Goal: Complete application form: Complete application form

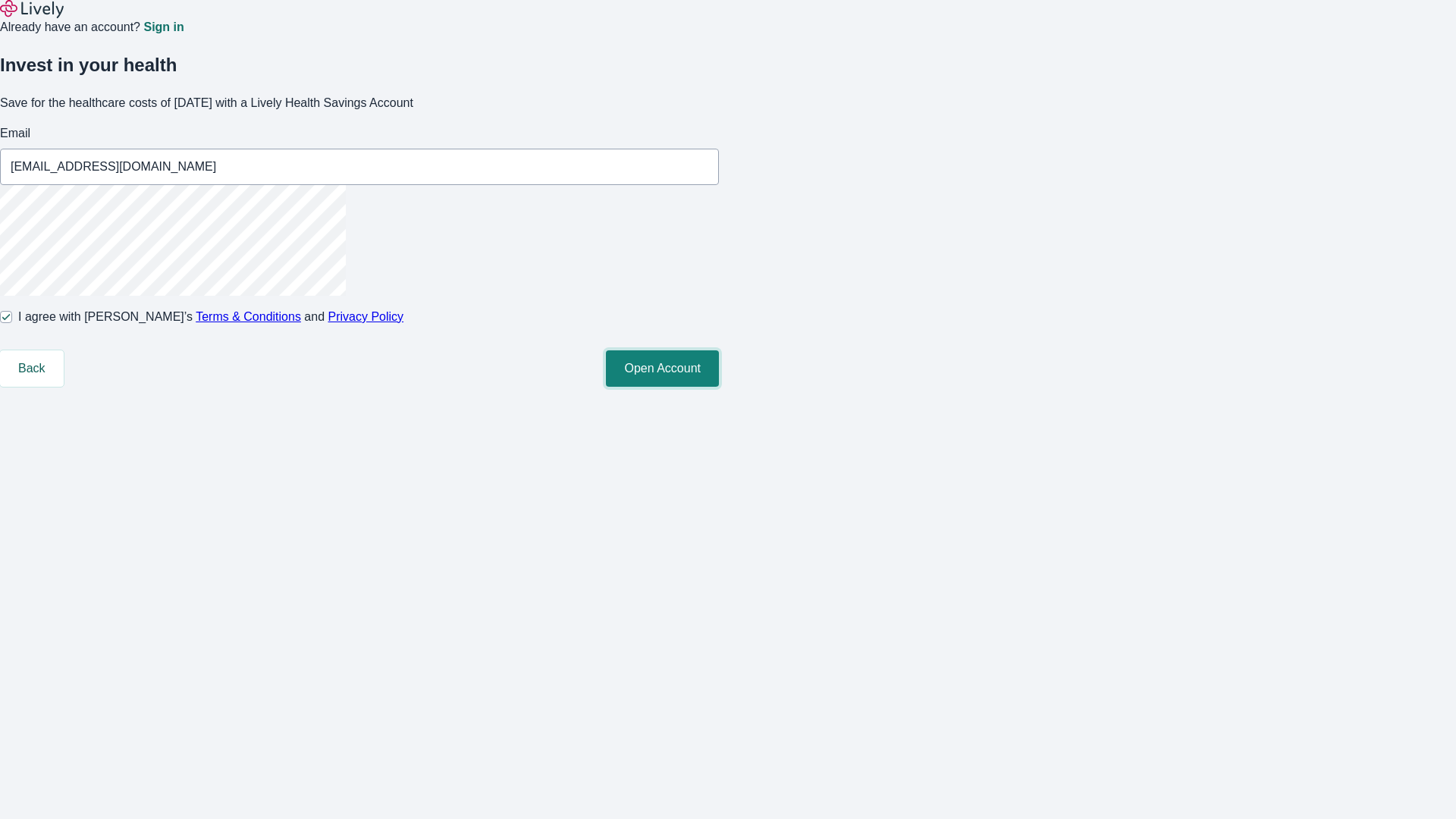
click at [719, 386] on button "Open Account" at bounding box center [662, 368] width 113 height 37
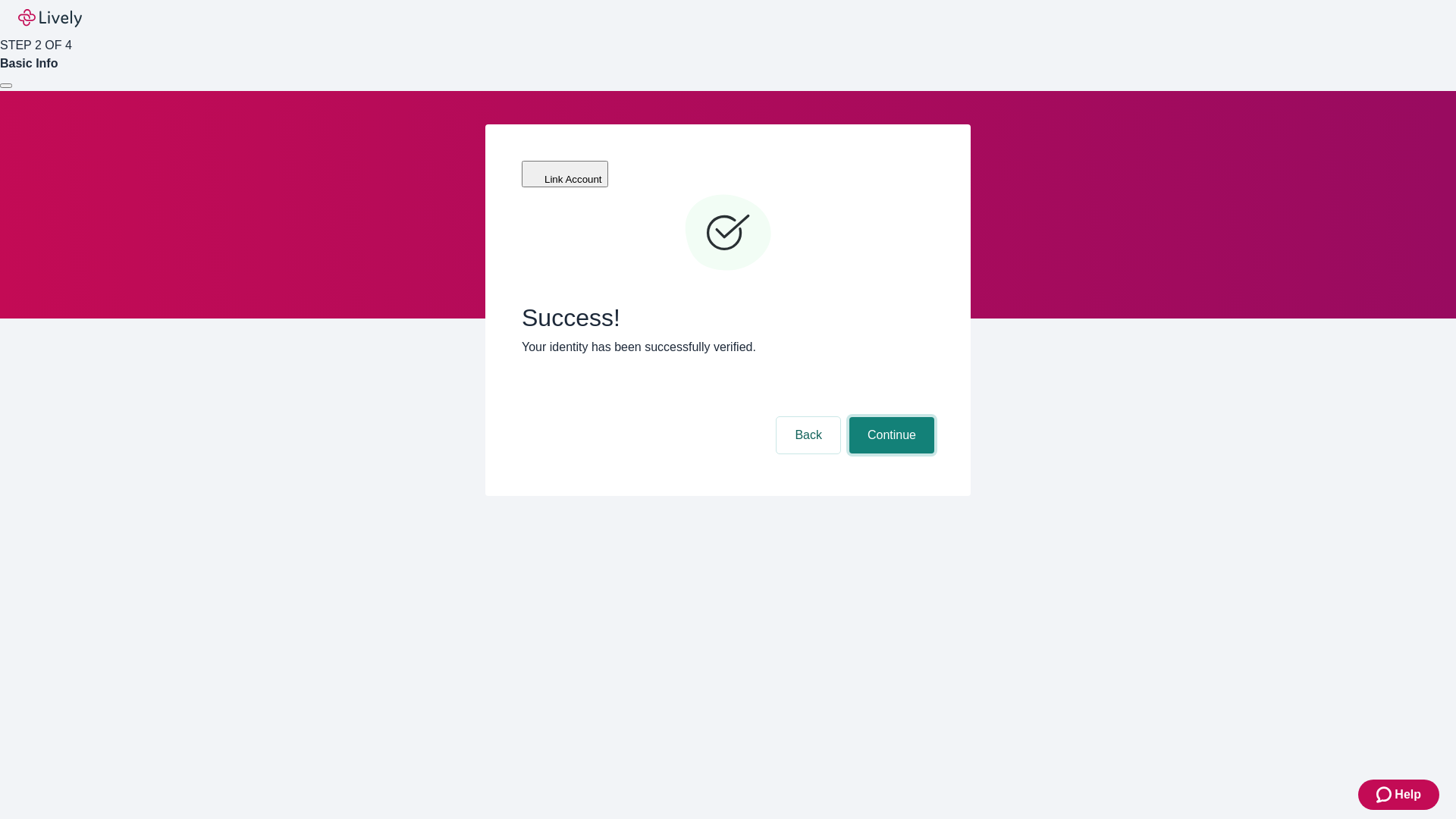
click at [889, 417] on button "Continue" at bounding box center [892, 435] width 85 height 37
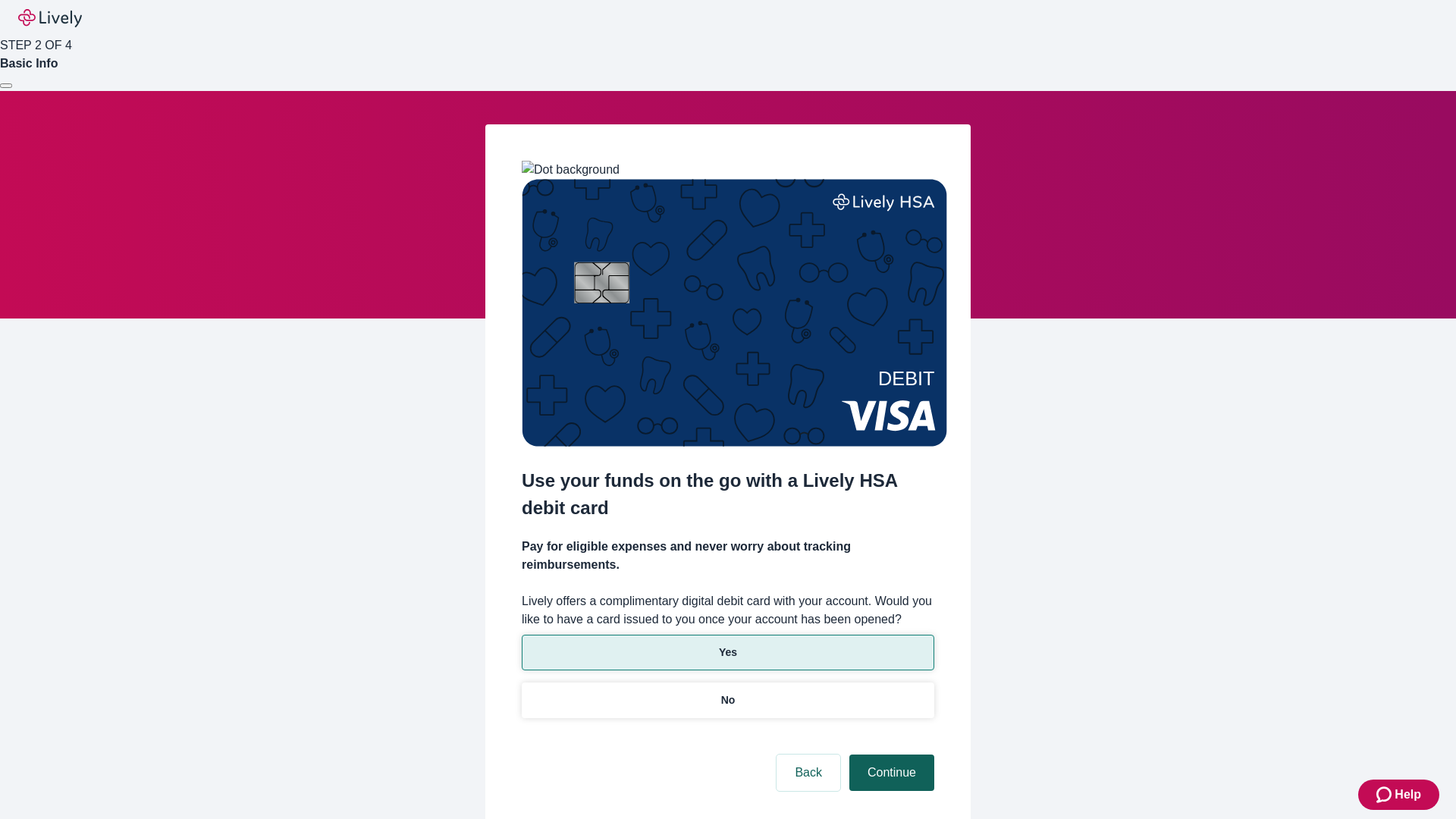
click at [727, 645] on p "Yes" at bounding box center [728, 653] width 18 height 16
click at [889, 755] on button "Continue" at bounding box center [892, 773] width 85 height 37
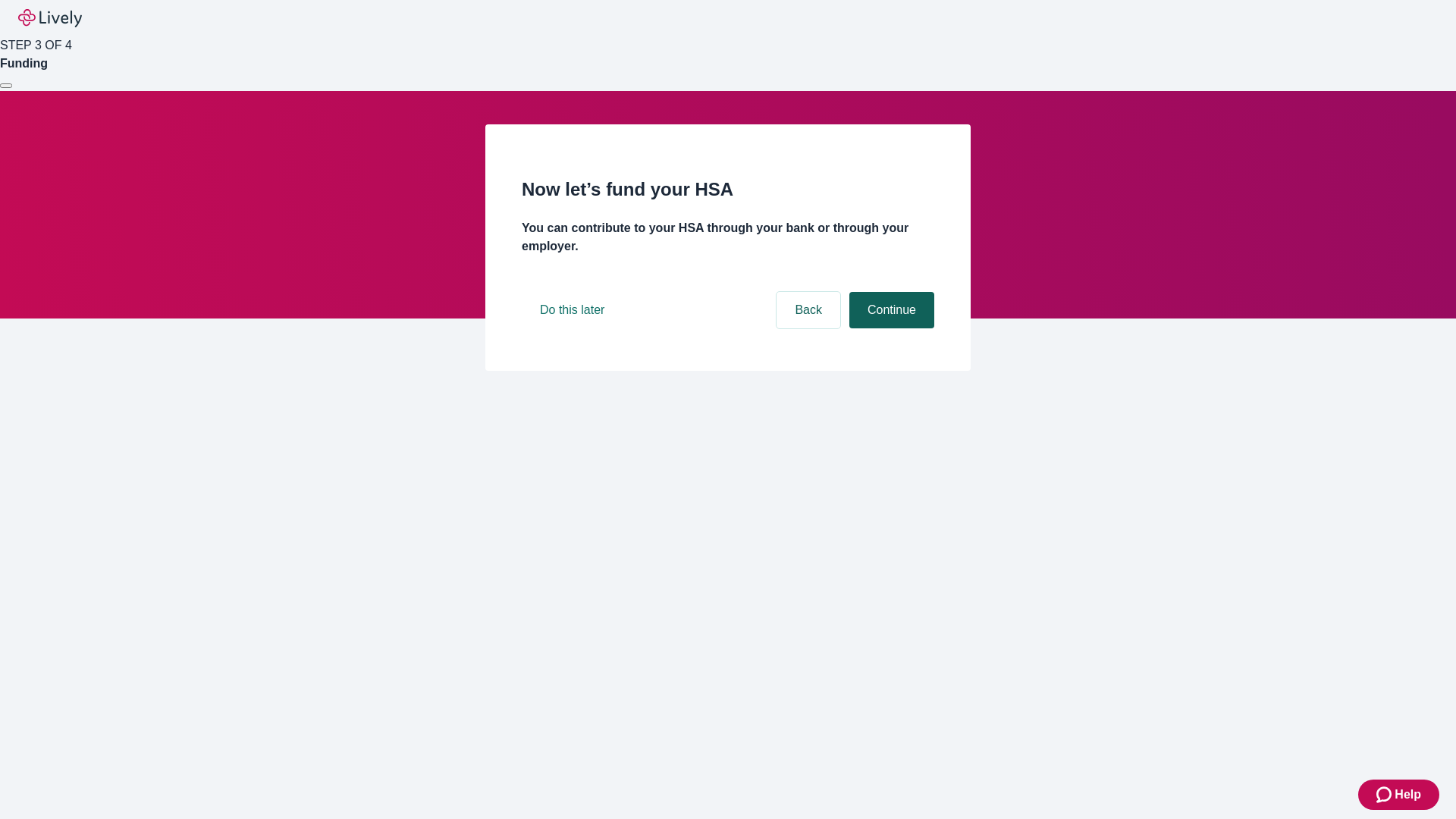
click at [889, 328] on button "Continue" at bounding box center [892, 310] width 85 height 37
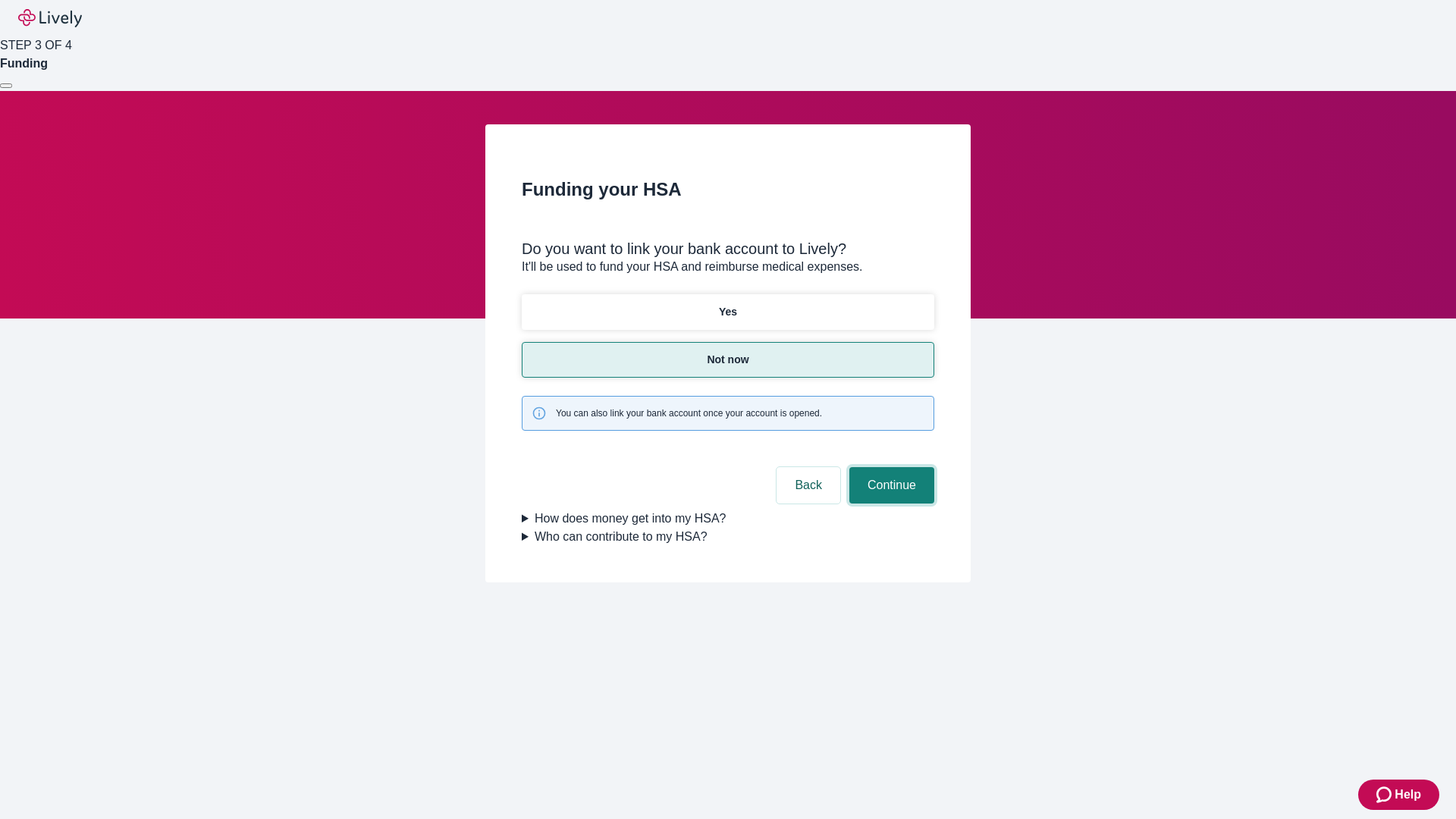
click at [889, 467] on button "Continue" at bounding box center [892, 485] width 85 height 37
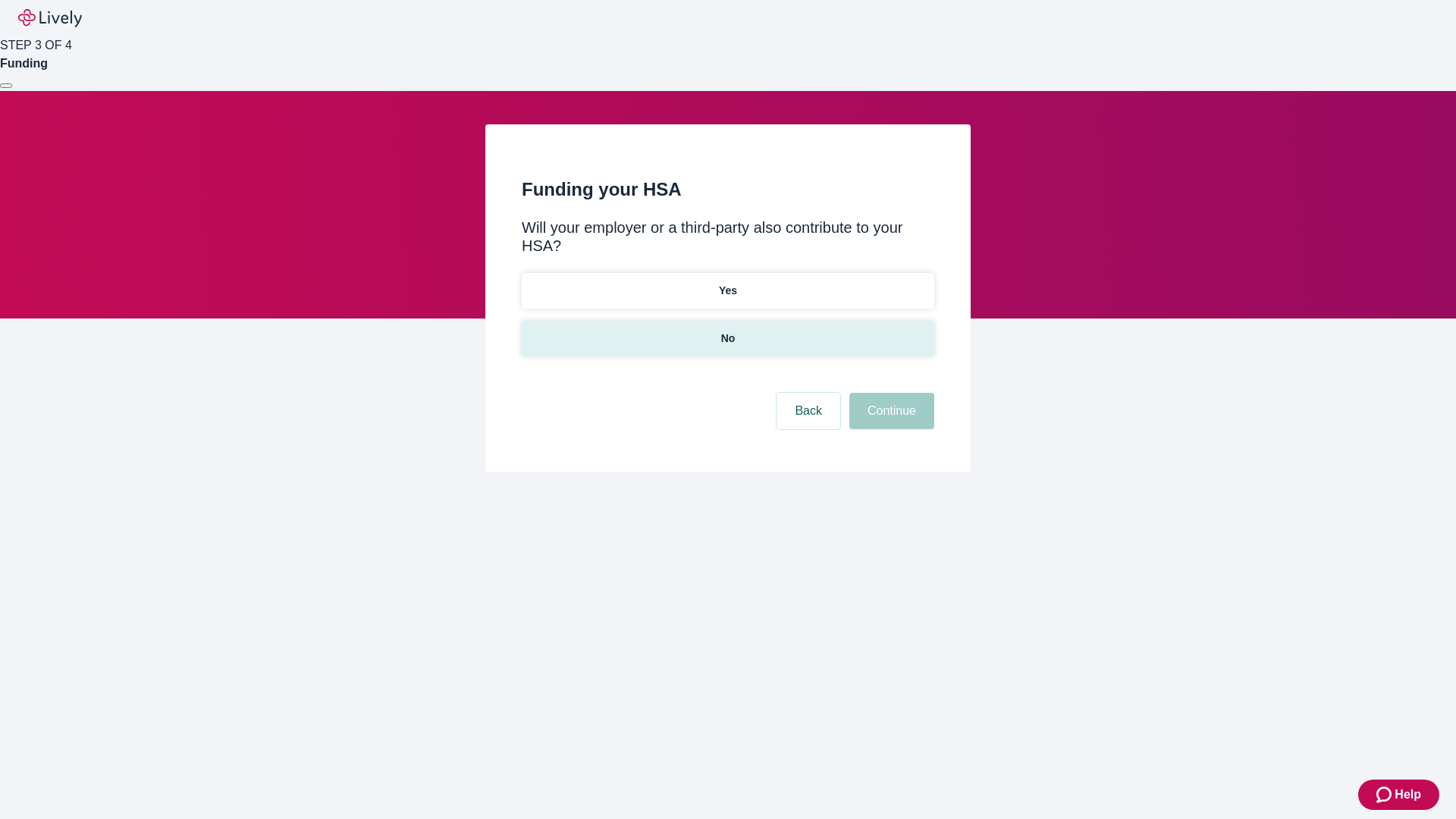
click at [727, 331] on p "No" at bounding box center [729, 339] width 15 height 16
click at [889, 393] on button "Continue" at bounding box center [892, 411] width 85 height 37
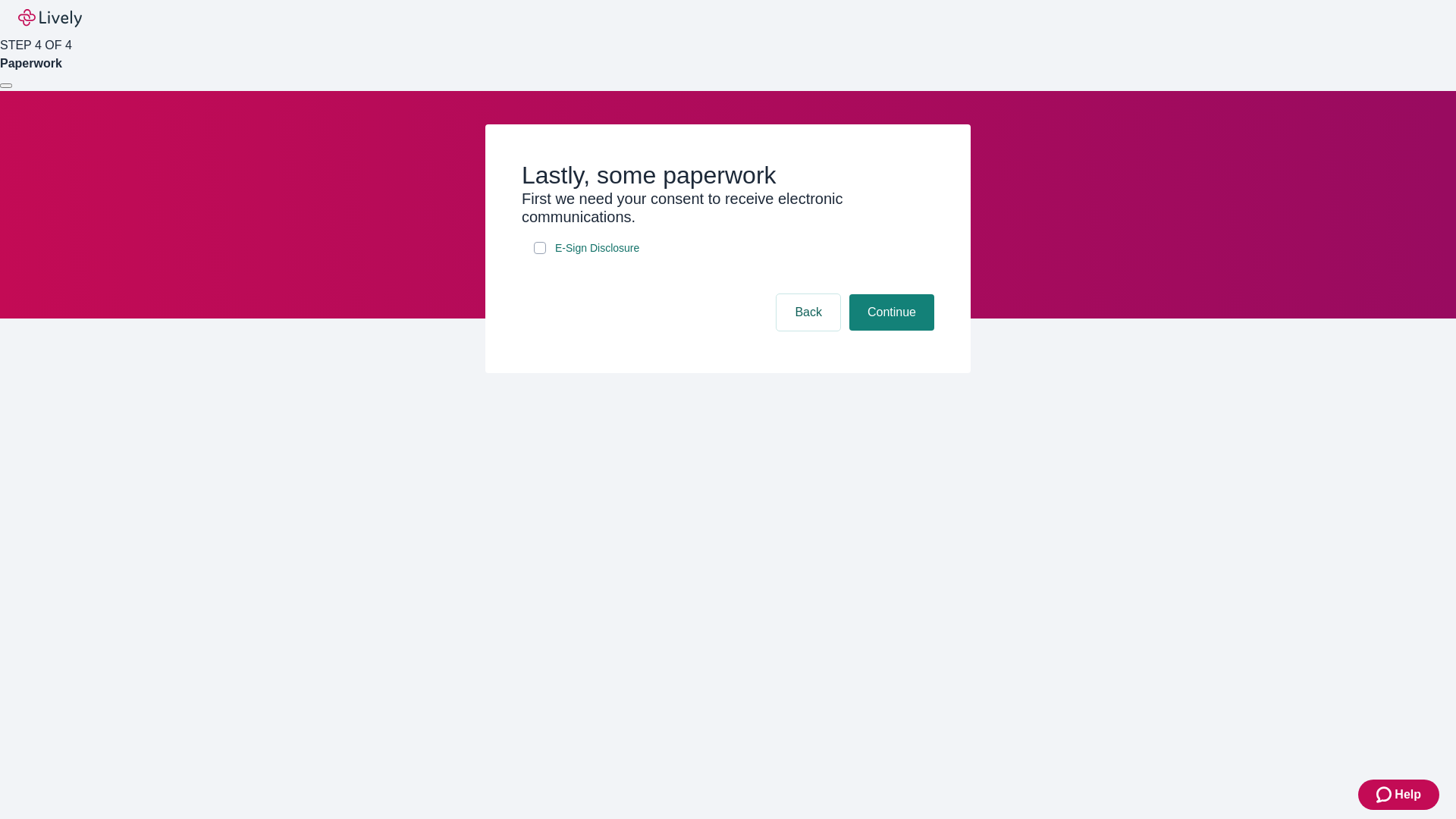
click at [540, 254] on input "E-Sign Disclosure" at bounding box center [540, 248] width 12 height 12
checkbox input "true"
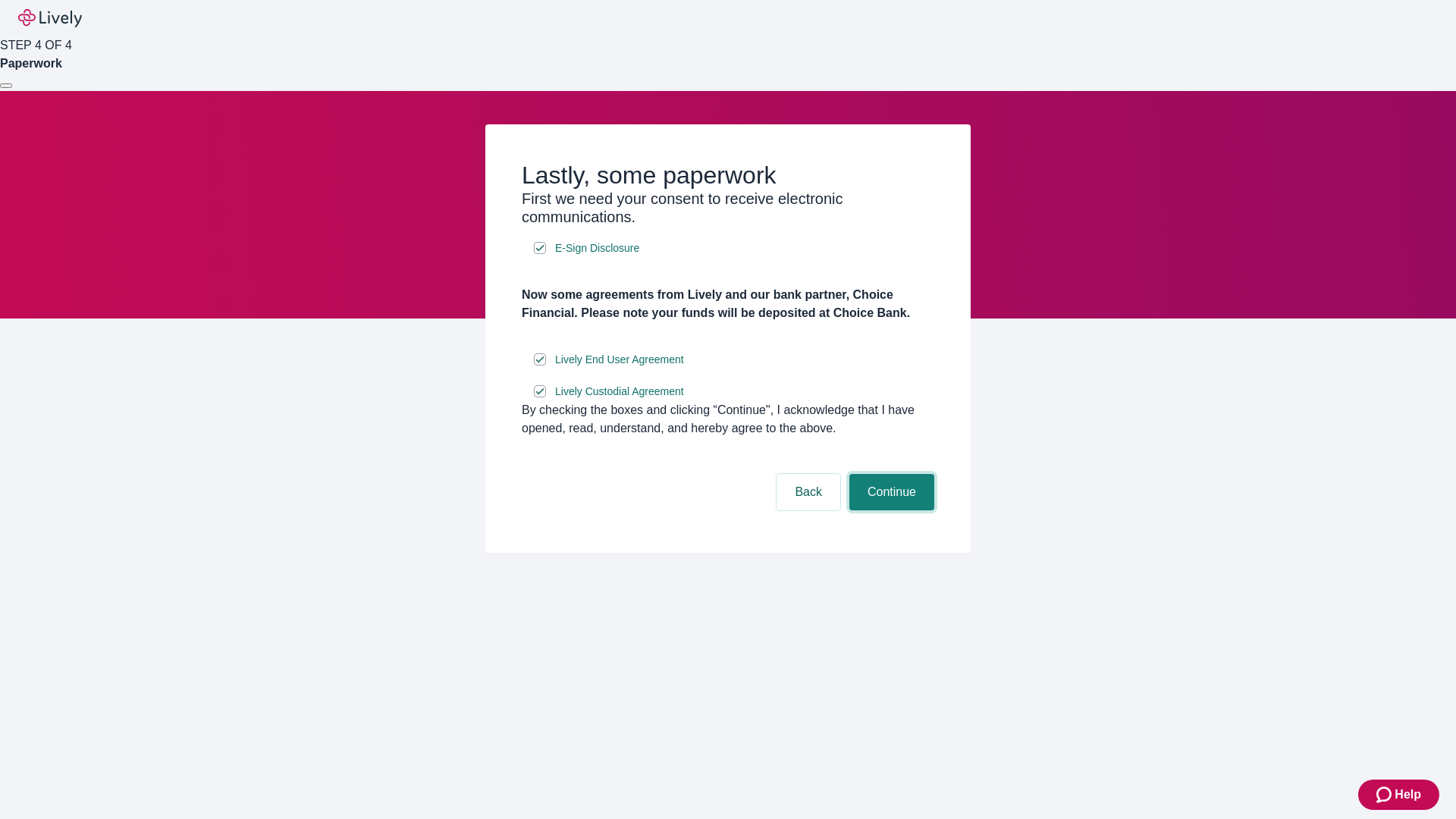
click at [889, 510] on button "Continue" at bounding box center [892, 491] width 85 height 37
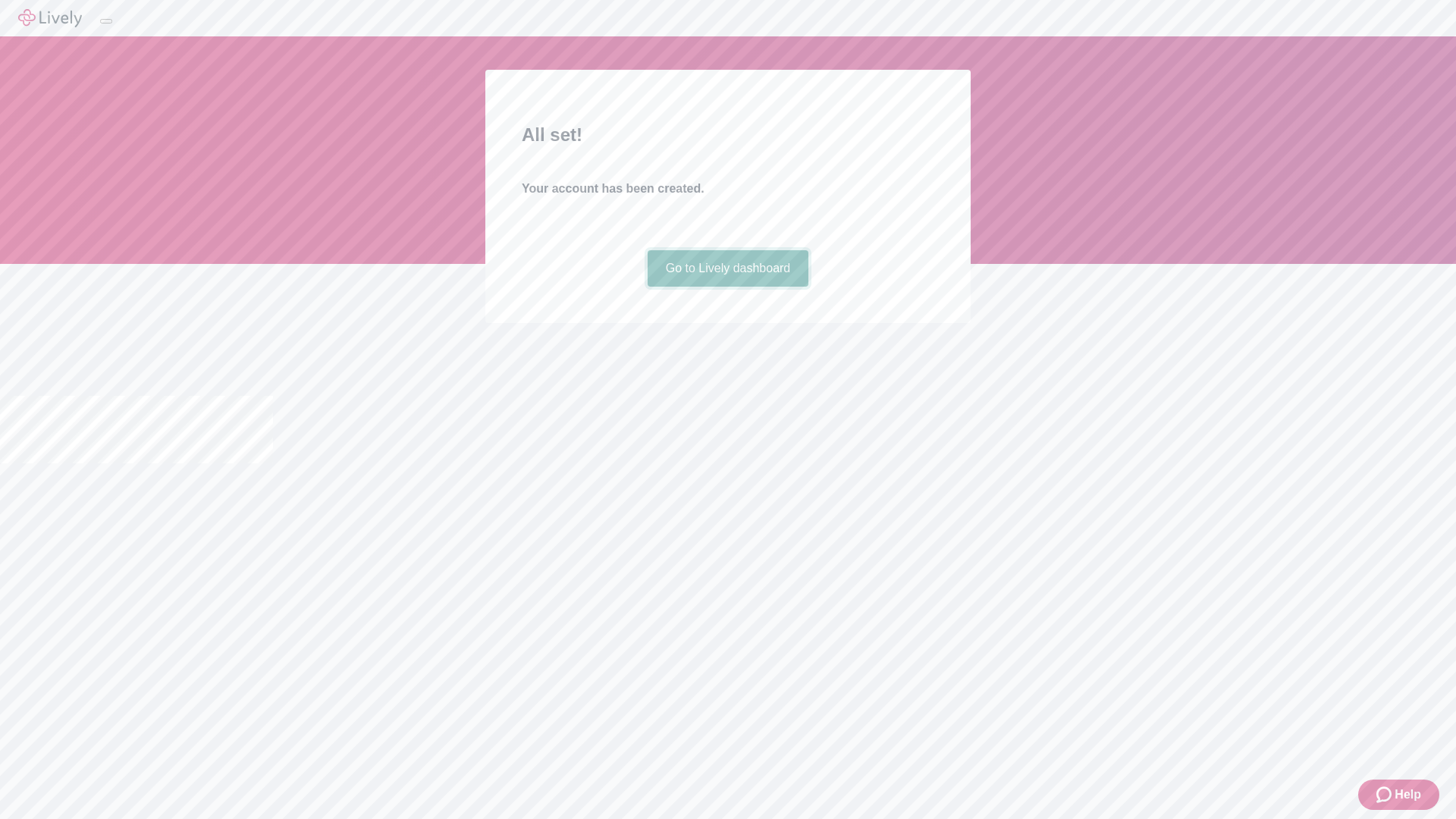
click at [727, 287] on link "Go to Lively dashboard" at bounding box center [728, 268] width 161 height 37
